Goal: Check status: Check status

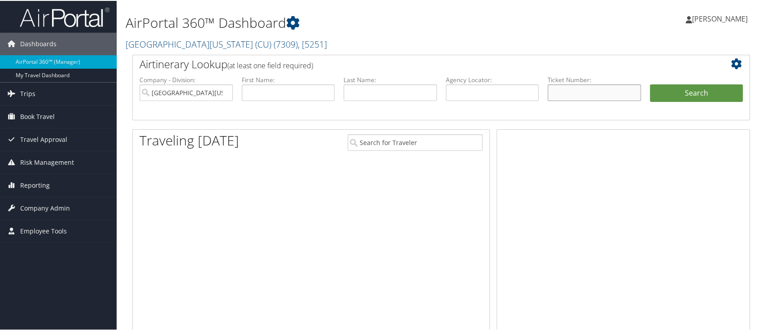
drag, startPoint x: 0, startPoint y: 0, endPoint x: 571, endPoint y: 90, distance: 578.4
click at [571, 90] on input "text" at bounding box center [594, 91] width 93 height 17
paste input "0167231773155"
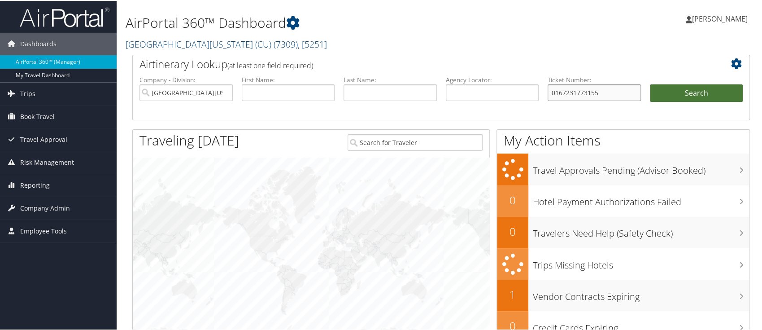
type input "0167231773155"
click at [699, 91] on button "Search" at bounding box center [696, 92] width 93 height 18
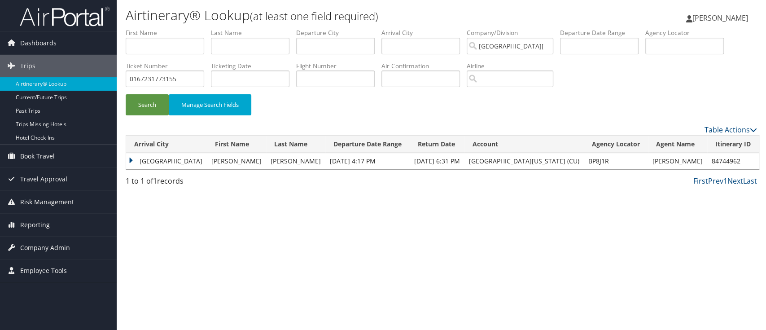
click at [130, 159] on td "[GEOGRAPHIC_DATA]" at bounding box center [166, 161] width 81 height 16
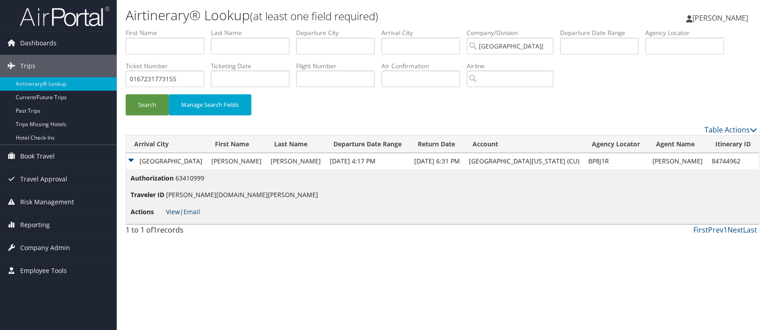
click at [169, 213] on link "View" at bounding box center [173, 211] width 14 height 9
click at [173, 212] on link "View" at bounding box center [173, 211] width 14 height 9
click at [180, 247] on div "Airtinerary® Lookup (at least one field required) [PERSON_NAME] [PERSON_NAME] M…" at bounding box center [441, 165] width 649 height 330
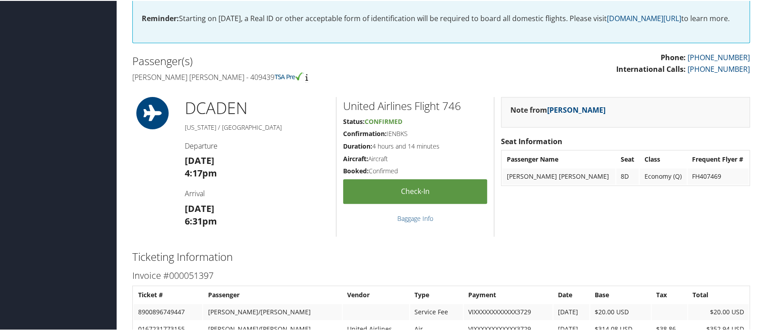
scroll to position [14, 0]
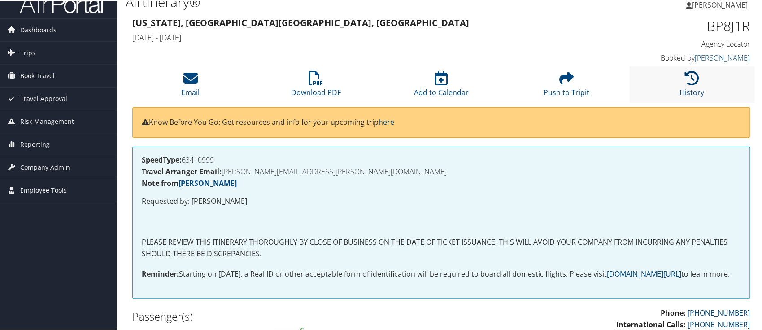
click at [684, 83] on icon at bounding box center [691, 77] width 14 height 14
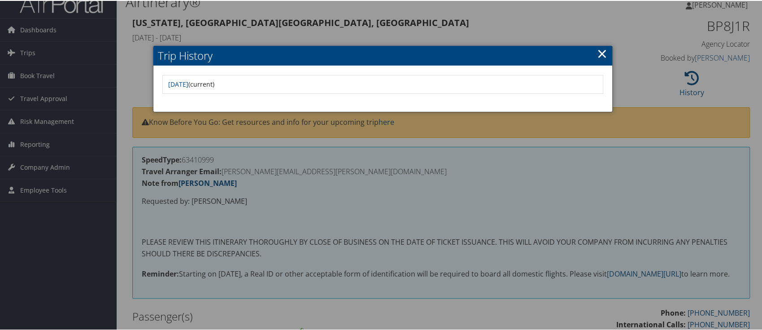
click at [595, 27] on div at bounding box center [383, 165] width 766 height 330
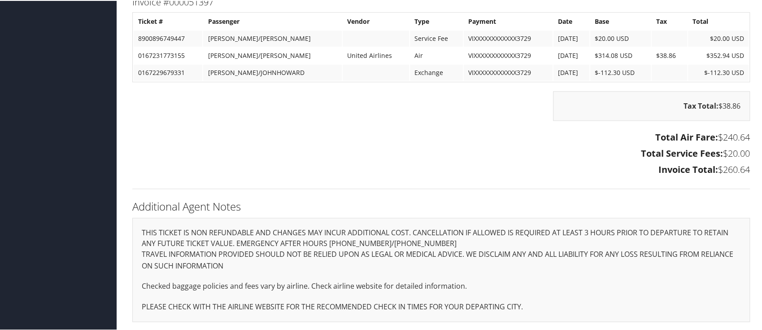
scroll to position [133, 0]
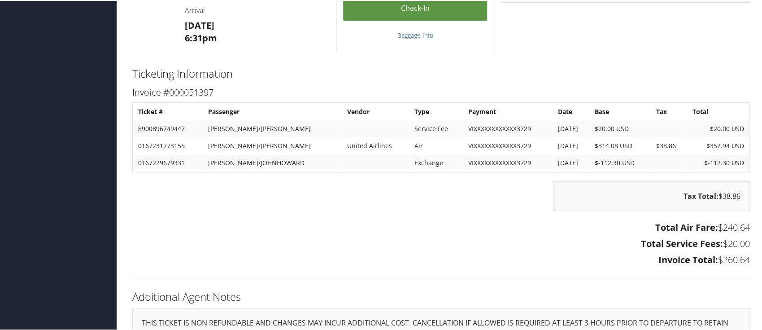
scroll to position [478, 0]
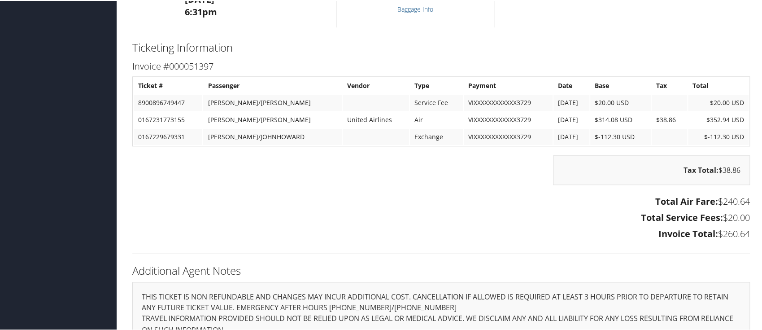
click at [494, 207] on h3 "Total Air Fare: $240.64" at bounding box center [441, 200] width 618 height 13
drag, startPoint x: 184, startPoint y: 130, endPoint x: 136, endPoint y: 130, distance: 48.0
click at [136, 127] on td "0167231773155" at bounding box center [168, 119] width 69 height 16
copy td "0167231773155"
